Goal: Task Accomplishment & Management: Use online tool/utility

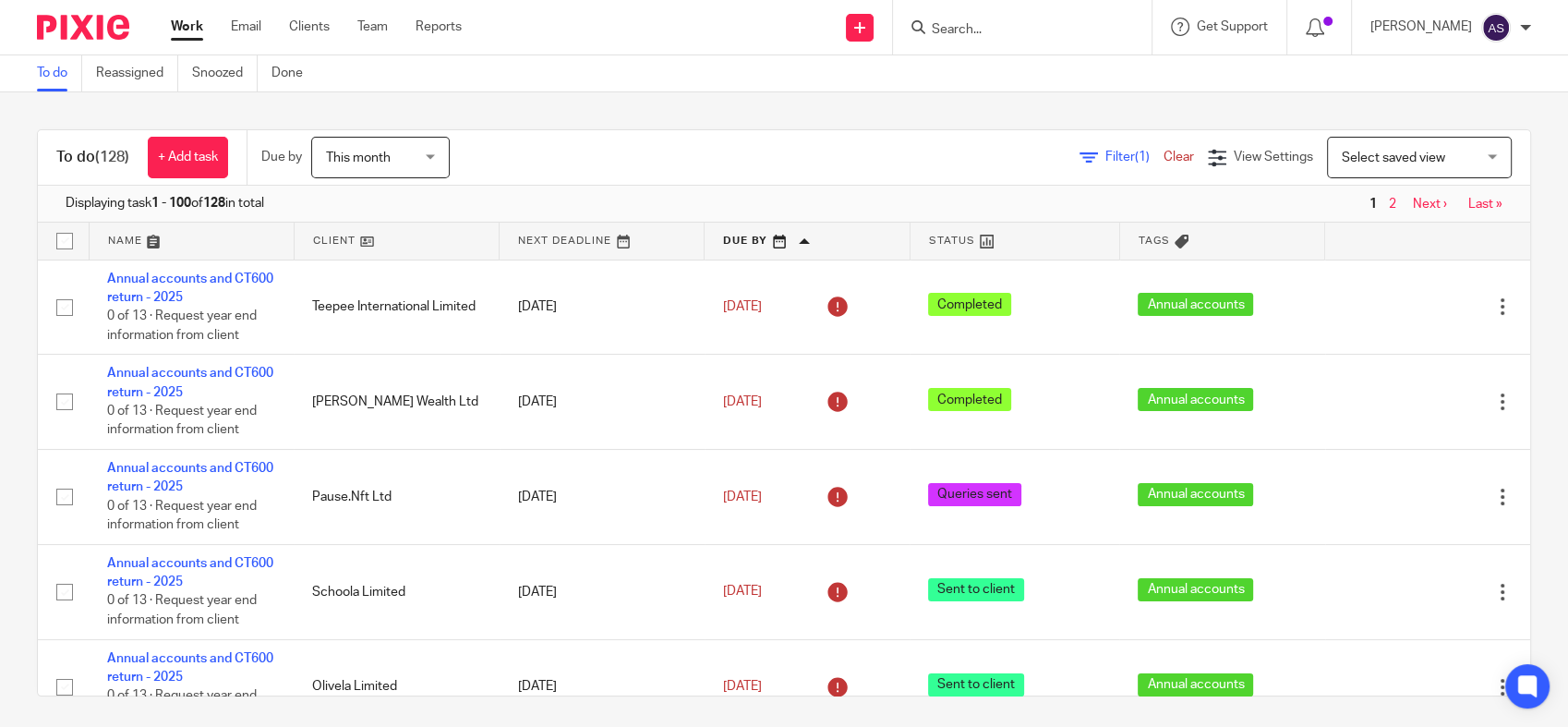
drag, startPoint x: 0, startPoint y: 0, endPoint x: 737, endPoint y: 246, distance: 777.0
click at [737, 246] on link at bounding box center [806, 240] width 204 height 37
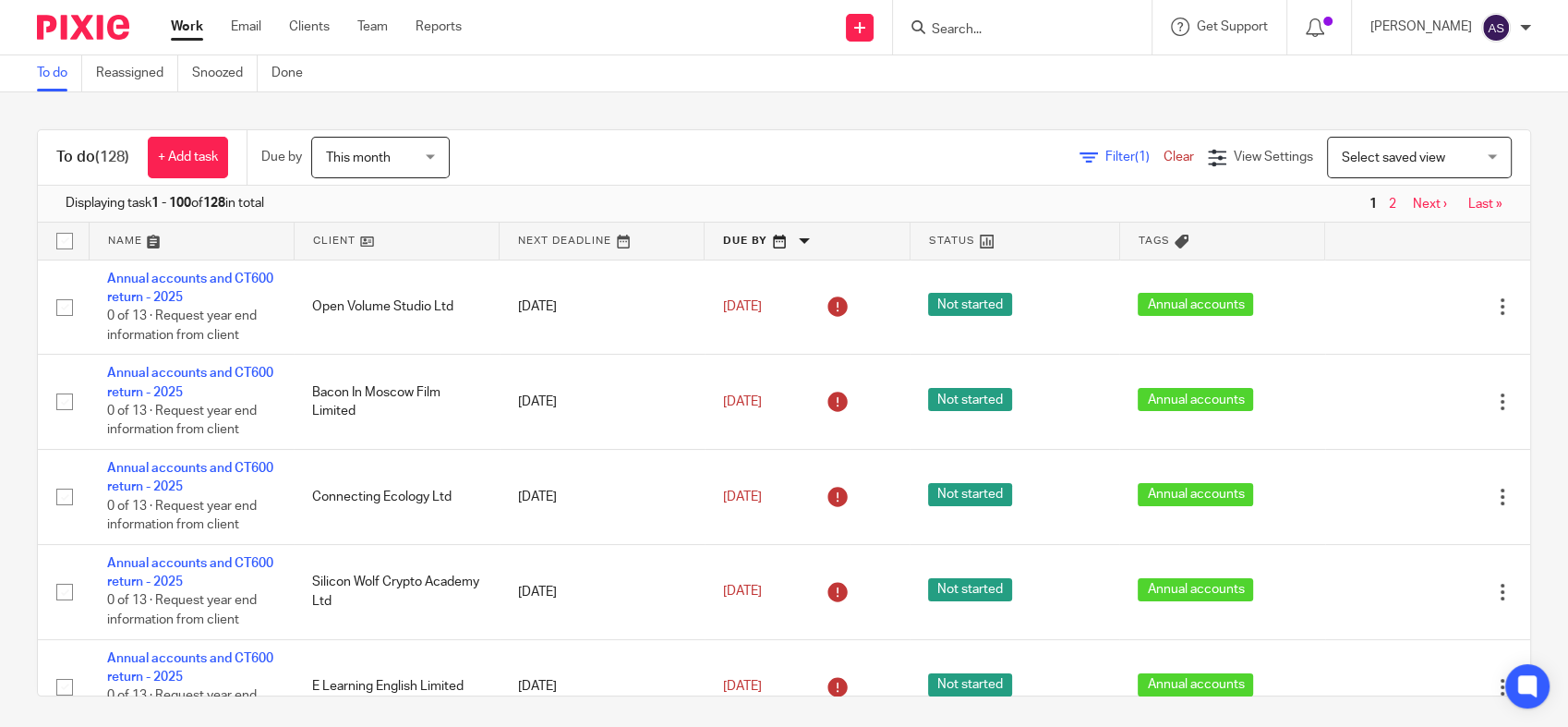
click at [723, 231] on link at bounding box center [806, 240] width 204 height 37
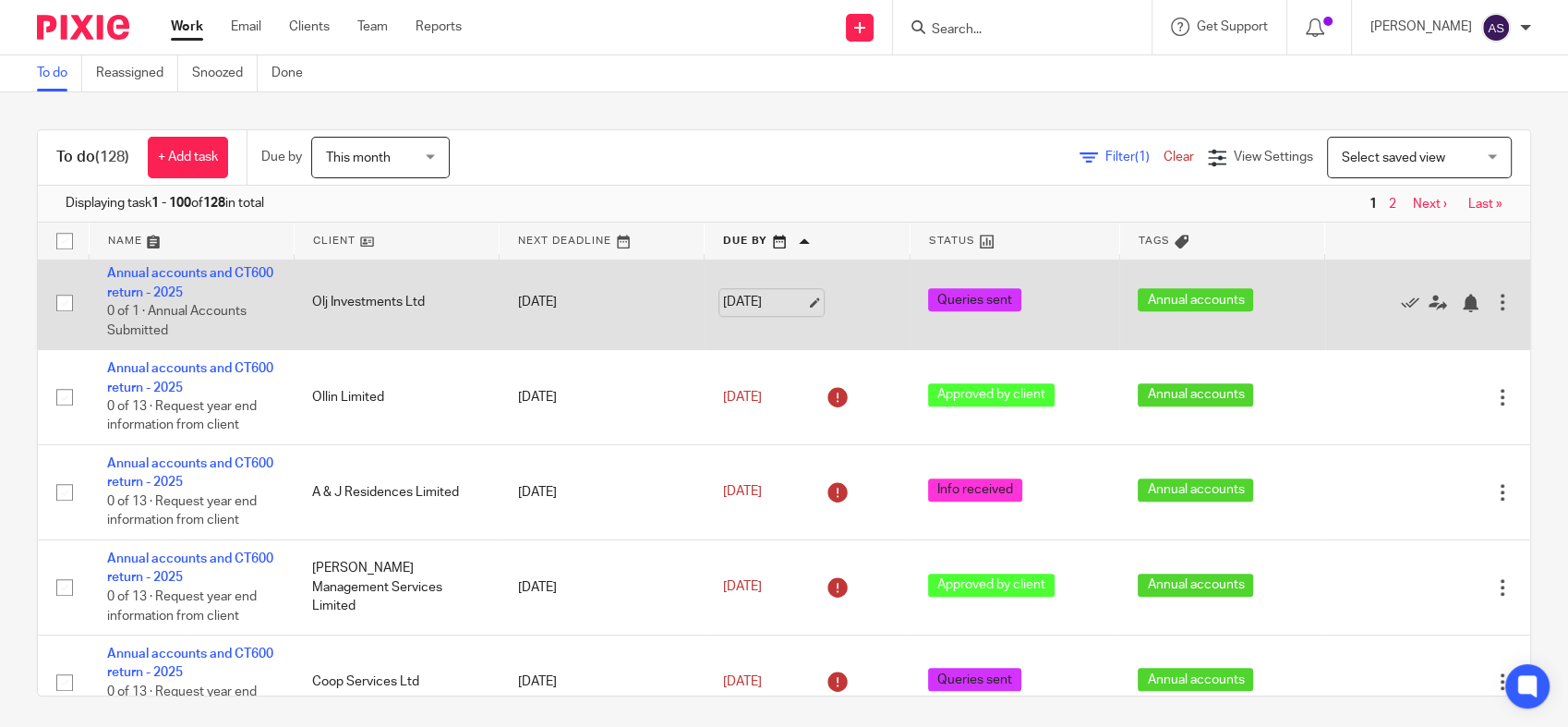
scroll to position [1436, 0]
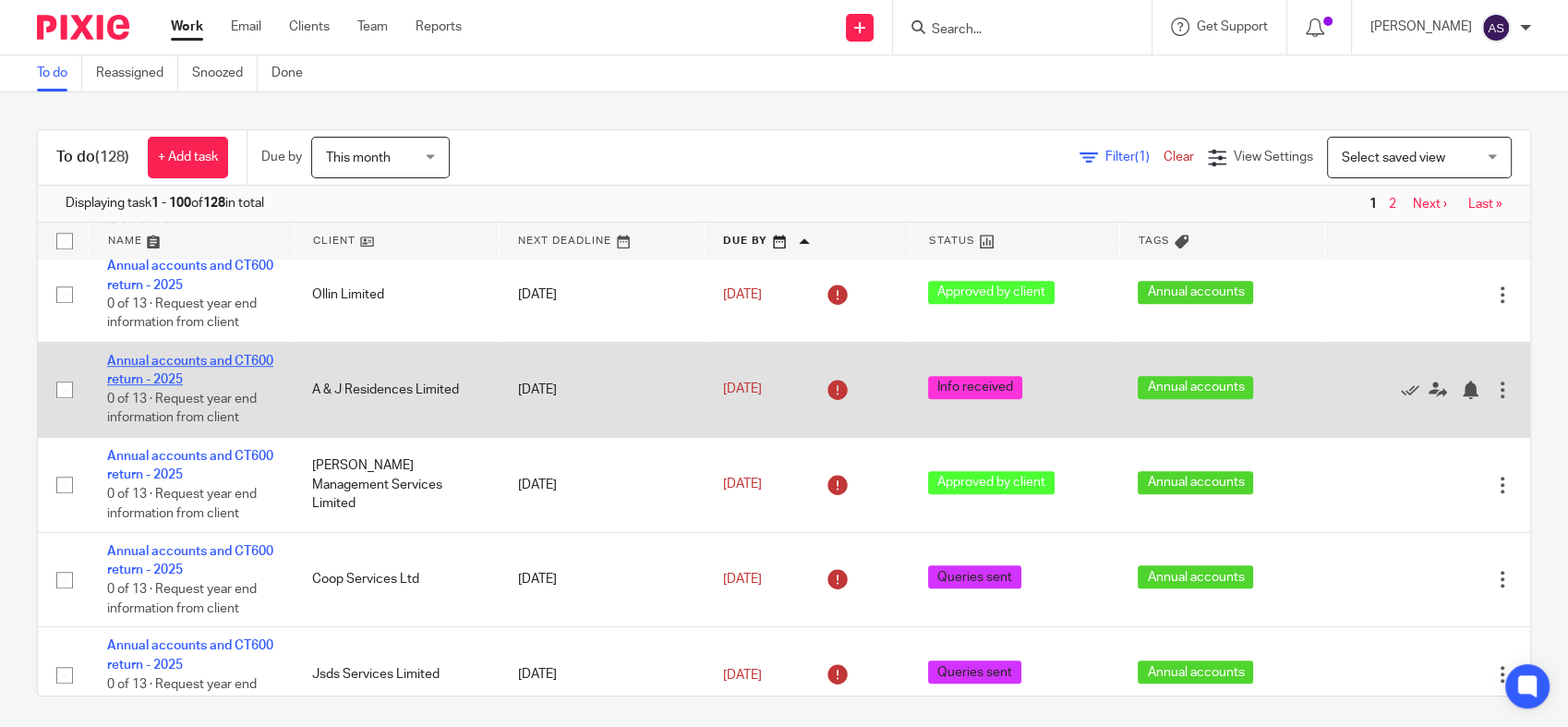
click at [178, 386] on link "Annual accounts and CT600 return - 2025" at bounding box center [190, 370] width 166 height 31
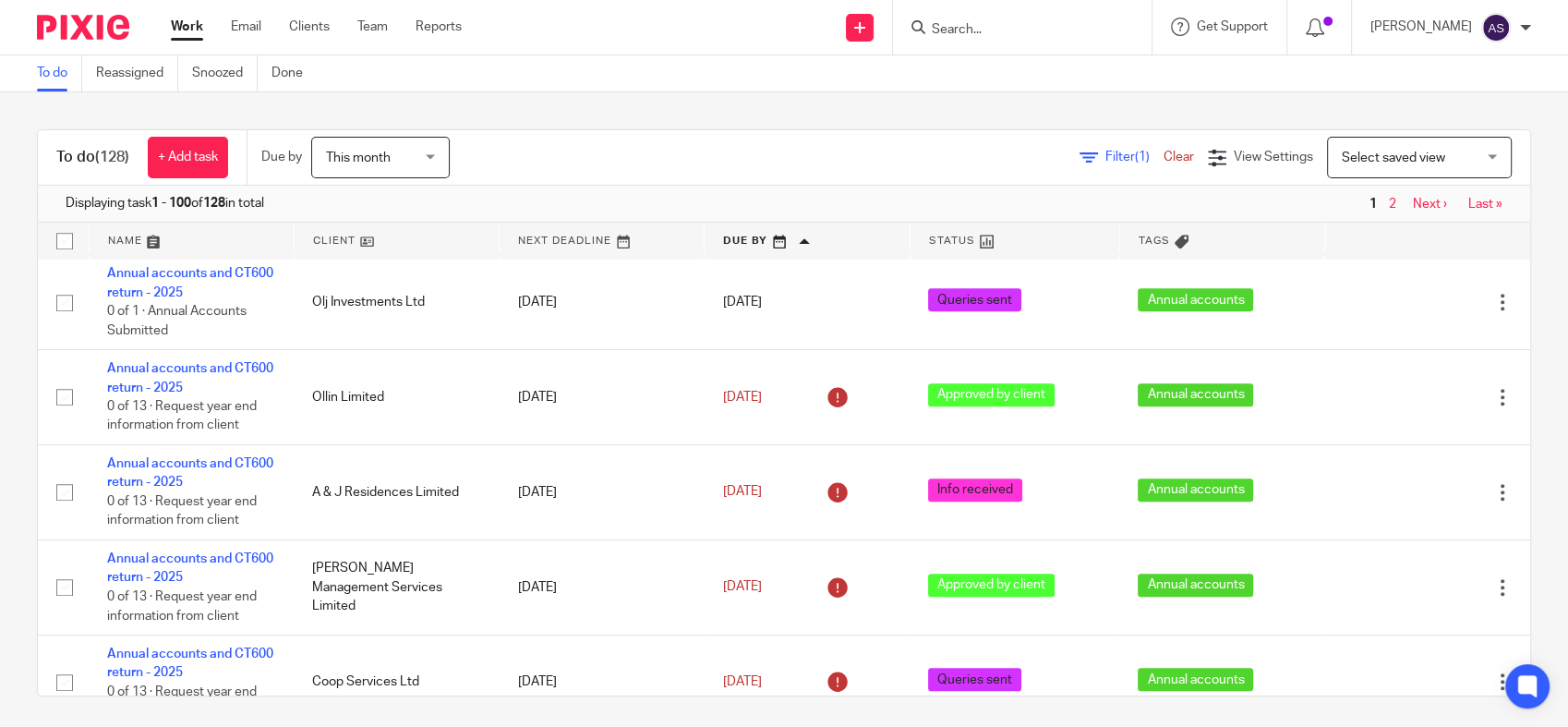
scroll to position [1231, 0]
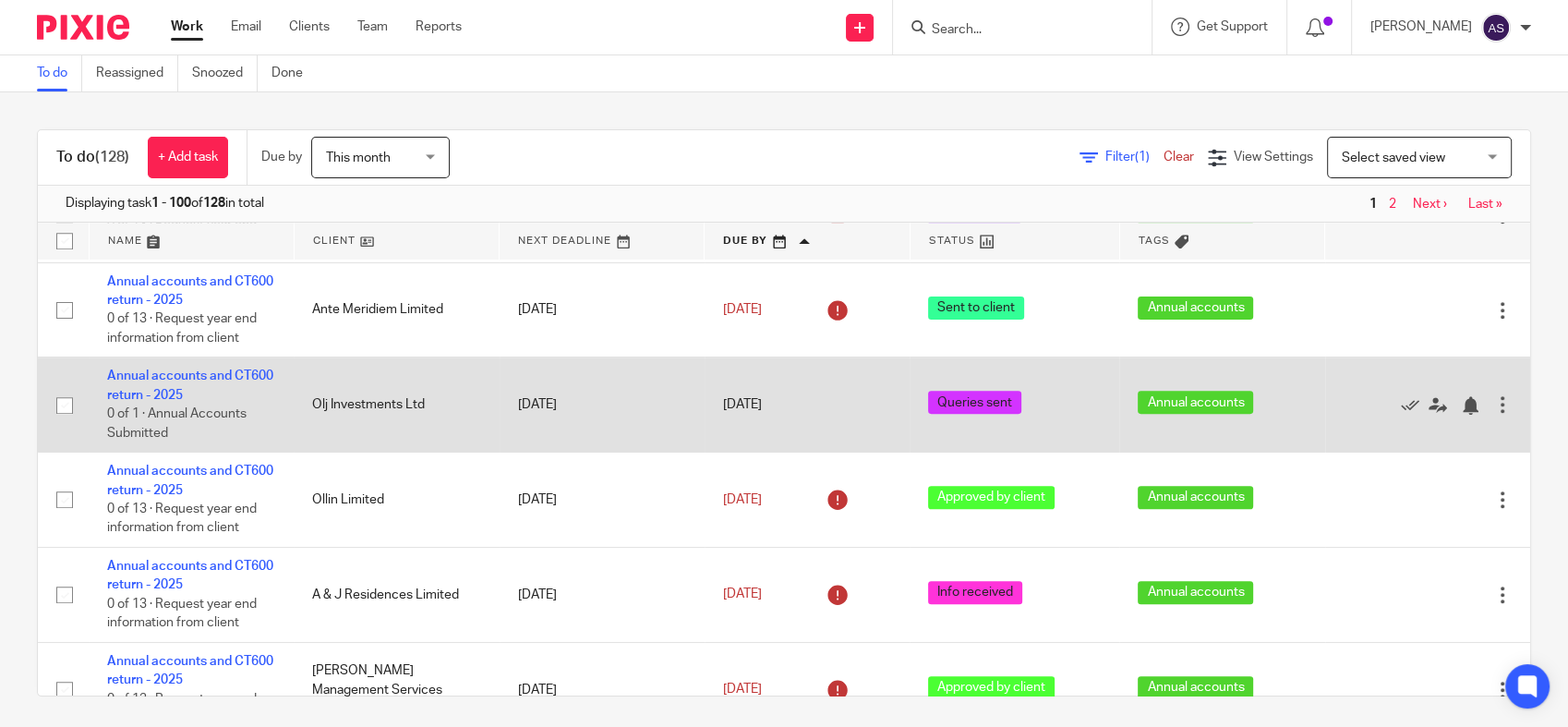
drag, startPoint x: 421, startPoint y: 404, endPoint x: 318, endPoint y: 411, distance: 103.2
click at [318, 411] on td "Olj Investments Ltd" at bounding box center [396, 405] width 205 height 95
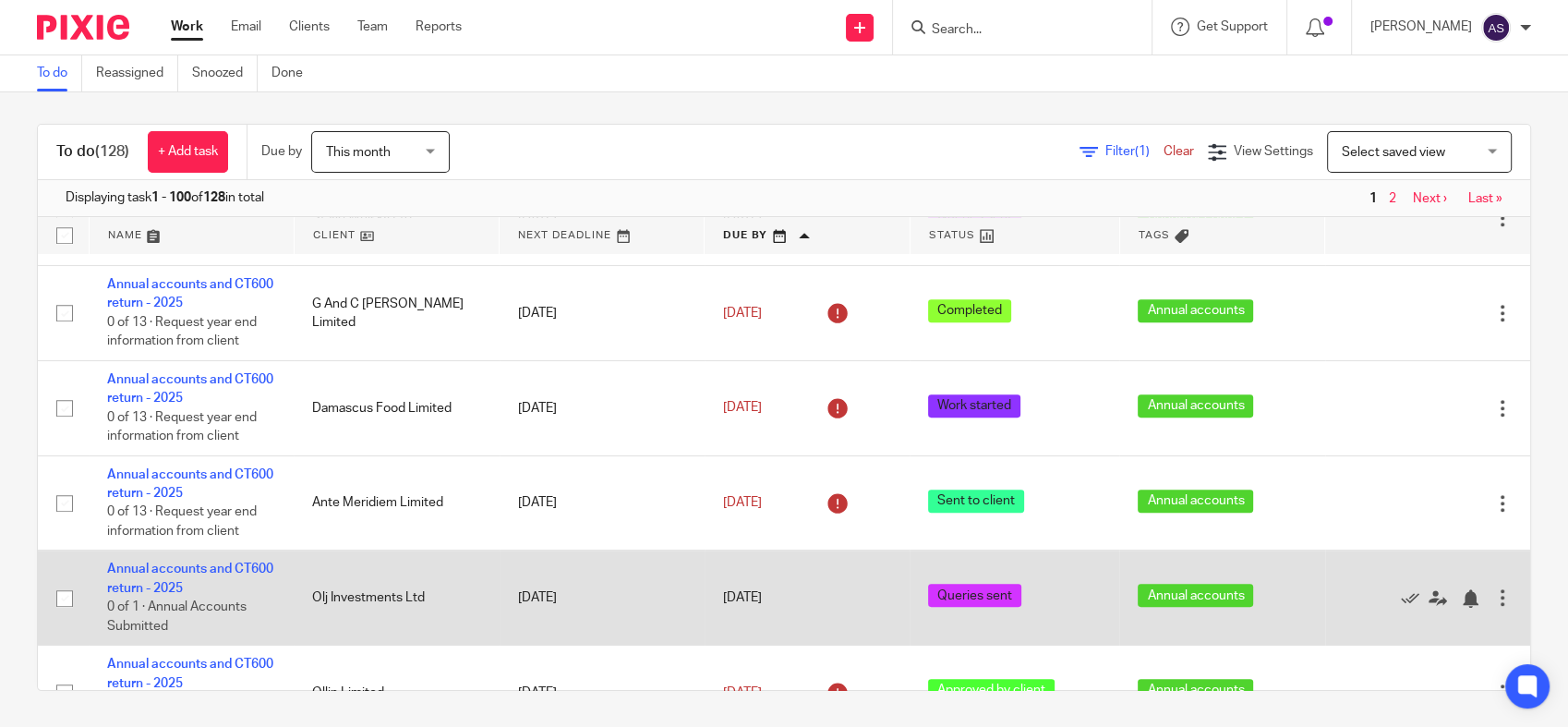
scroll to position [923, 0]
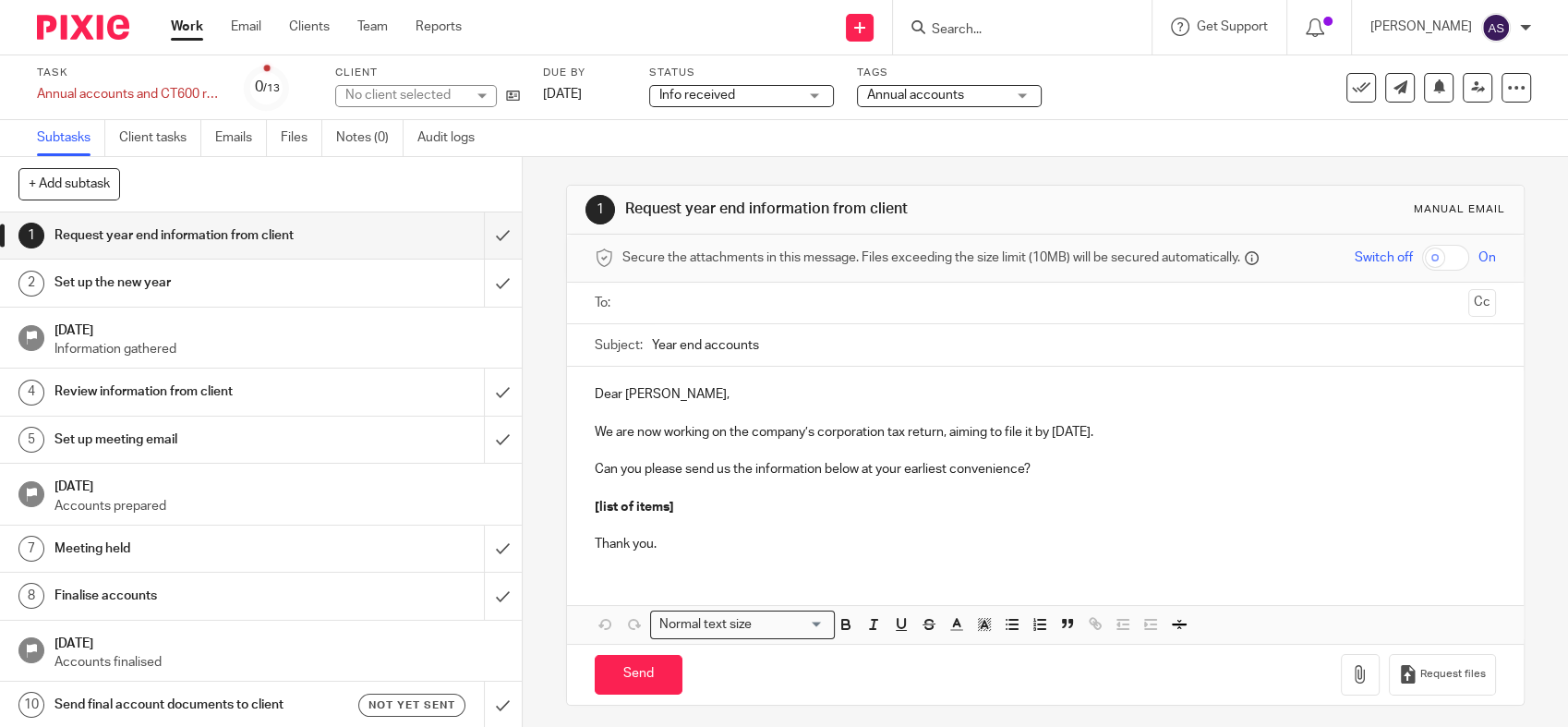
click at [719, 99] on span "Info received" at bounding box center [698, 95] width 76 height 13
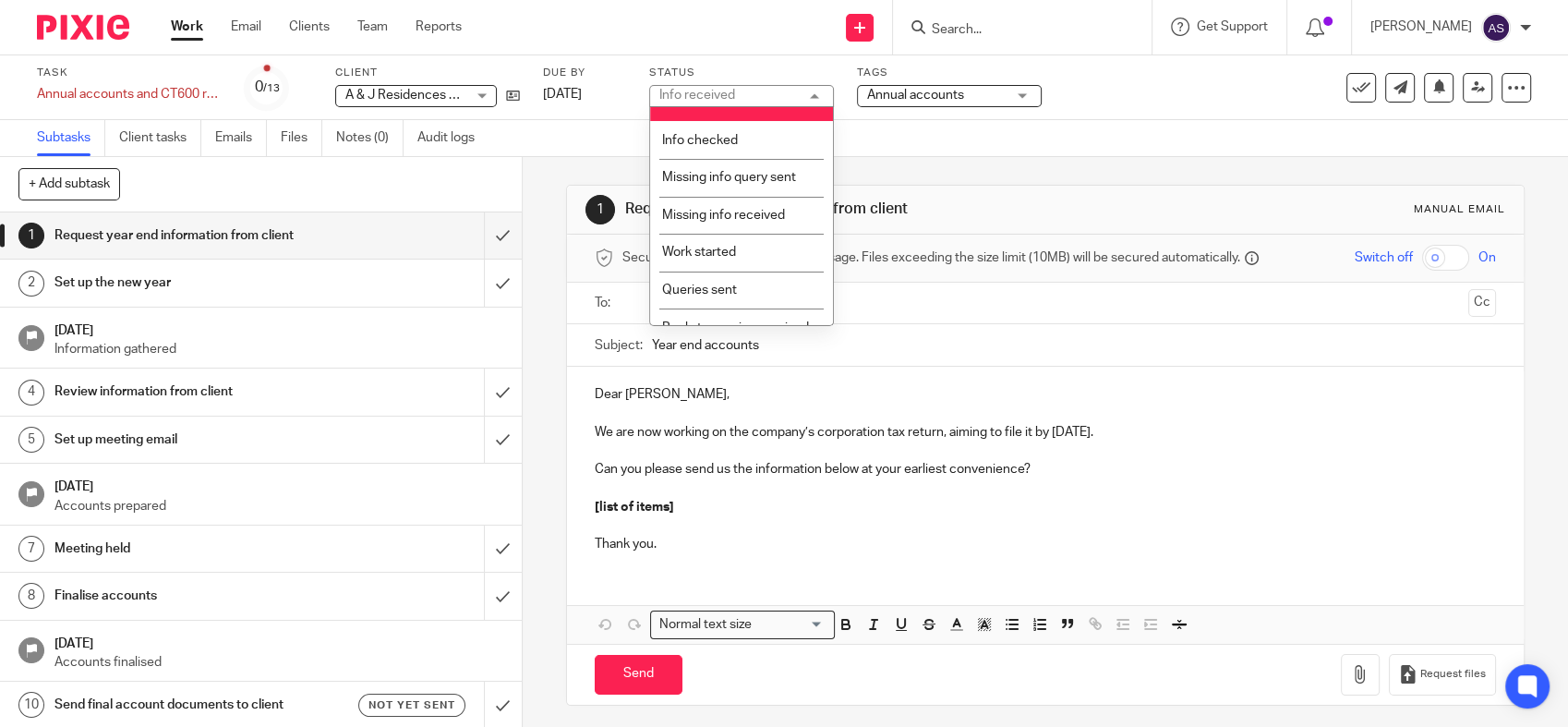
scroll to position [103, 0]
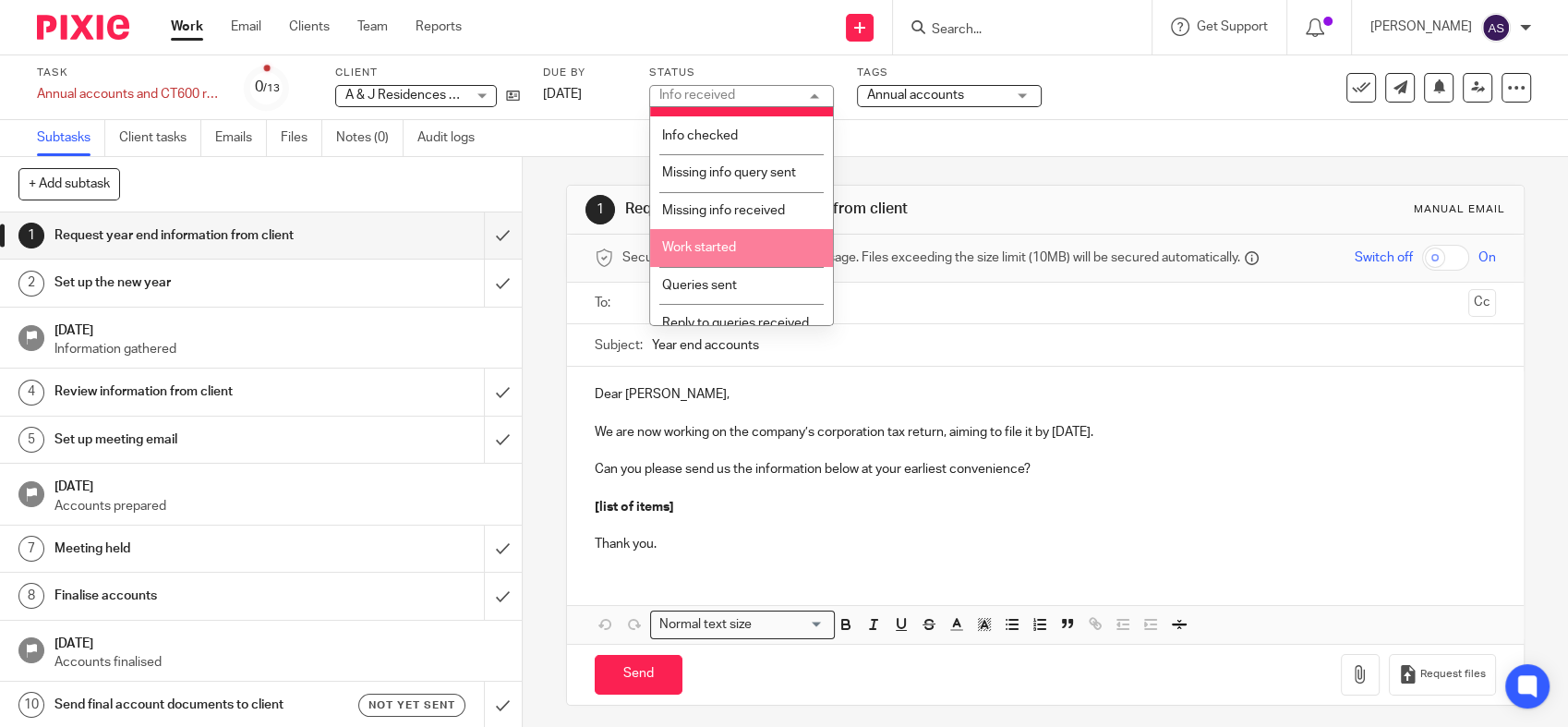
click at [732, 235] on li "Work started" at bounding box center [741, 248] width 183 height 38
